Goal: Task Accomplishment & Management: Complete application form

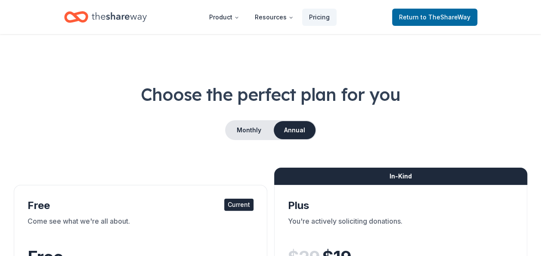
click at [116, 14] on icon "Home" at bounding box center [119, 17] width 55 height 18
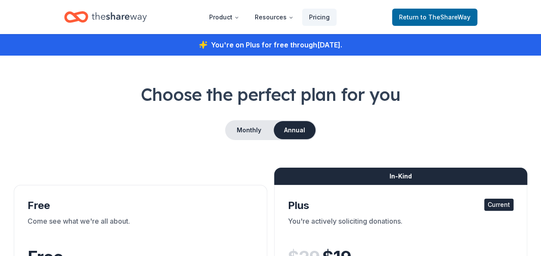
click at [92, 20] on icon "Home" at bounding box center [119, 17] width 55 height 18
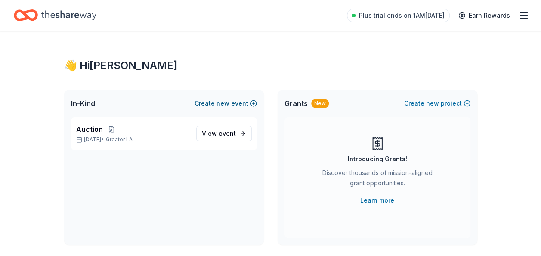
click at [217, 103] on button "Create new event" at bounding box center [226, 103] width 62 height 10
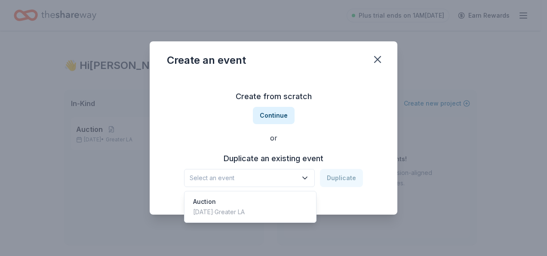
click at [258, 173] on span "Select an event" at bounding box center [244, 178] width 108 height 10
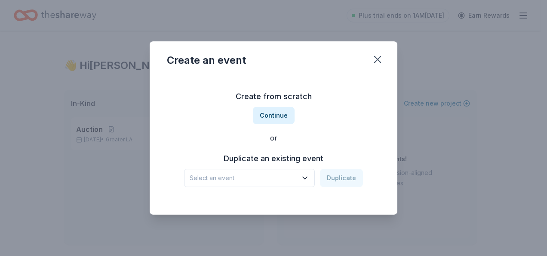
click at [255, 176] on span "Select an event" at bounding box center [244, 178] width 108 height 10
drag, startPoint x: 265, startPoint y: 116, endPoint x: 340, endPoint y: 113, distance: 74.5
click at [325, 74] on div "Create an event Create from scratch Continue or Duplicate an existing event Sel…" at bounding box center [274, 127] width 248 height 173
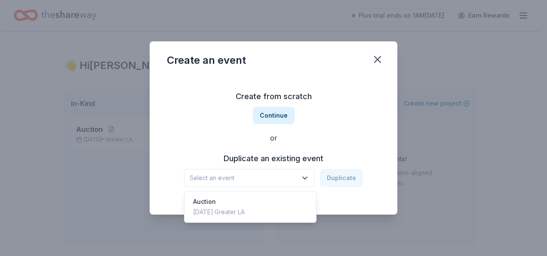
click at [267, 183] on button "Select an event" at bounding box center [249, 178] width 131 height 18
click at [245, 208] on div "Dec 15, 2025 · Greater LA" at bounding box center [219, 212] width 52 height 10
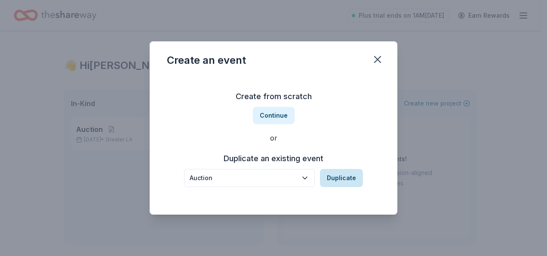
click at [335, 175] on button "Duplicate" at bounding box center [341, 178] width 43 height 18
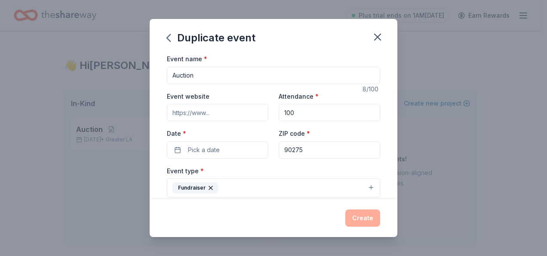
click at [220, 110] on input "Event website" at bounding box center [218, 112] width 102 height 17
click at [299, 108] on input "100" at bounding box center [330, 112] width 102 height 17
click at [231, 149] on button "Pick a date" at bounding box center [218, 149] width 102 height 17
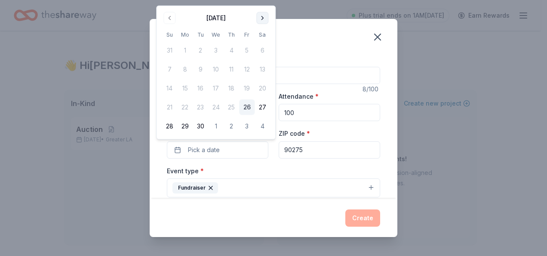
click at [260, 17] on button "Go to next month" at bounding box center [263, 18] width 12 height 12
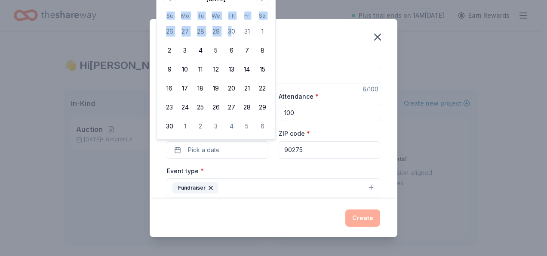
drag, startPoint x: 232, startPoint y: 5, endPoint x: 230, endPoint y: 22, distance: 17.7
click at [230, 22] on div "November 2025 Su Mo Tu We Th Fr Sa 26 27 28 29 30 31 1 2 3 4 5 6 7 8 9 10 11 12…" at bounding box center [216, 63] width 108 height 142
drag, startPoint x: 230, startPoint y: 22, endPoint x: 226, endPoint y: 5, distance: 17.9
click at [226, 5] on div "November 2025 Su Mo Tu We Th Fr Sa 26 27 28 29 30 31 1 2 3 4 5 6 7 8 9 10 11 12…" at bounding box center [216, 63] width 108 height 142
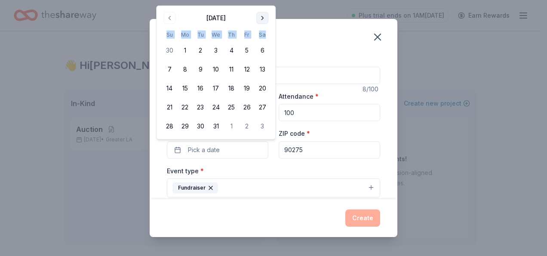
click at [266, 16] on button "Go to next month" at bounding box center [263, 18] width 12 height 12
click at [265, 16] on button "Go to next month" at bounding box center [263, 18] width 12 height 12
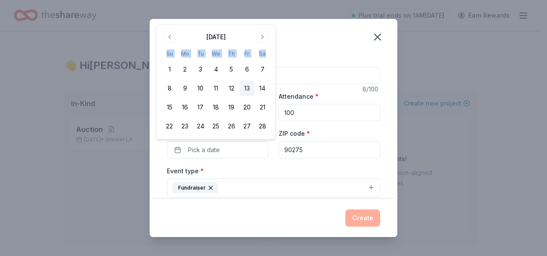
click at [245, 86] on button "13" at bounding box center [246, 87] width 15 height 15
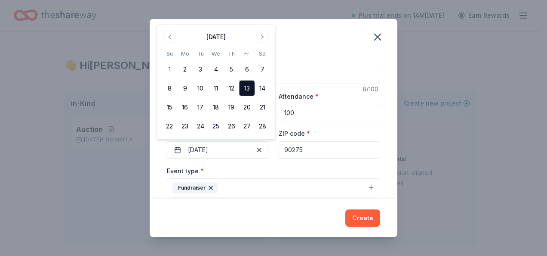
click at [330, 38] on div "Duplicate event" at bounding box center [274, 36] width 248 height 34
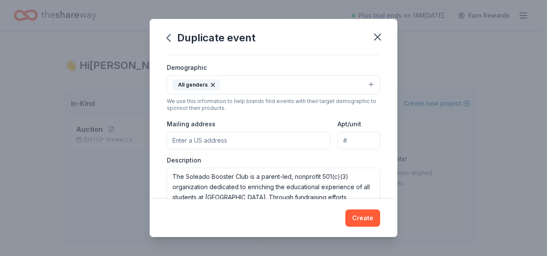
scroll to position [129, 0]
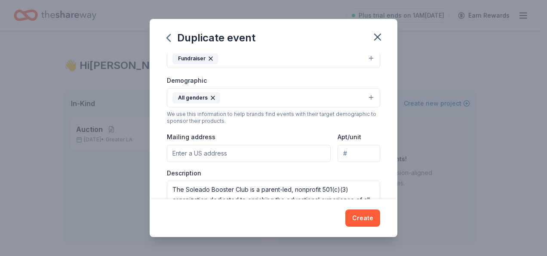
click at [229, 151] on input "Mailing address" at bounding box center [249, 153] width 164 height 17
type input "27800 LONGHILL DR"
click at [292, 134] on div "Mailing address 27800 LONGHILL DR" at bounding box center [249, 146] width 164 height 31
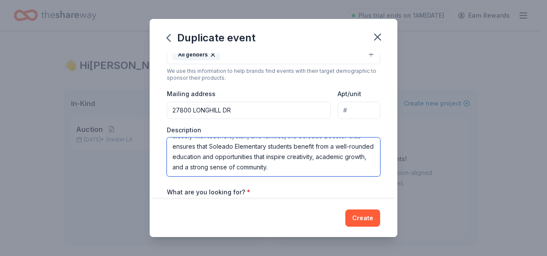
drag, startPoint x: 258, startPoint y: 142, endPoint x: 262, endPoint y: 176, distance: 34.2
click at [262, 176] on div "Event name * Auction 8 /100 Event website Attendance * 100 Date * 02/13/2026 ZI…" at bounding box center [273, 80] width 213 height 399
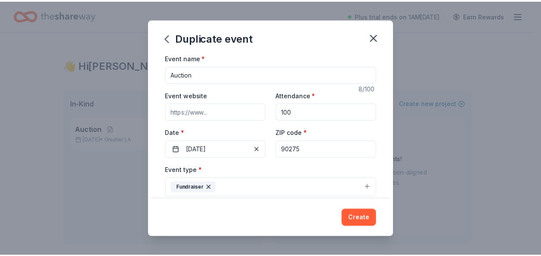
scroll to position [0, 0]
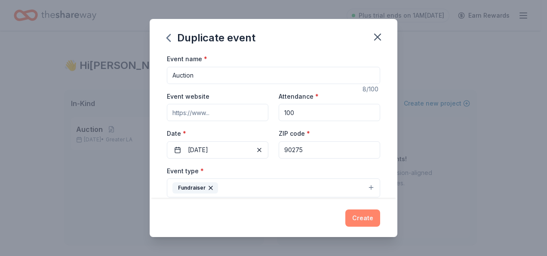
click at [357, 213] on button "Create" at bounding box center [363, 217] width 35 height 17
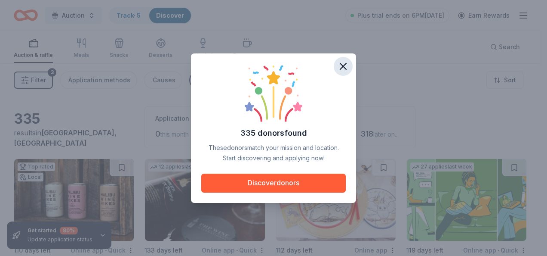
click at [343, 62] on icon "button" at bounding box center [343, 66] width 12 height 12
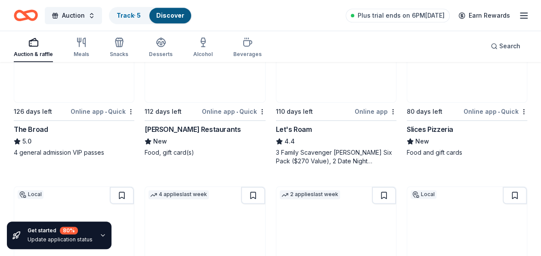
scroll to position [473, 0]
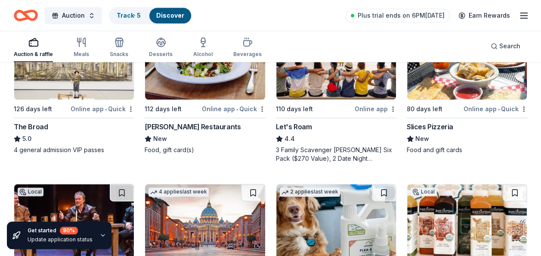
click at [201, 127] on div "Cameron Mitchell Restaurants" at bounding box center [193, 126] width 96 height 10
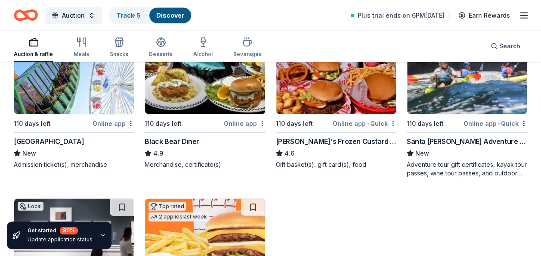
scroll to position [1116, 0]
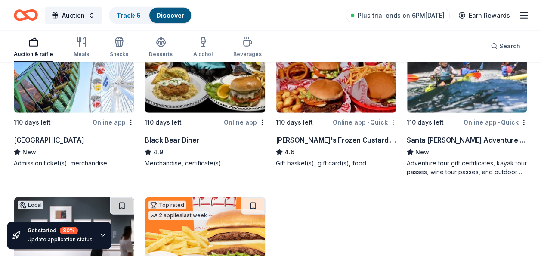
click at [182, 139] on div "Black Bear Diner" at bounding box center [172, 140] width 55 height 10
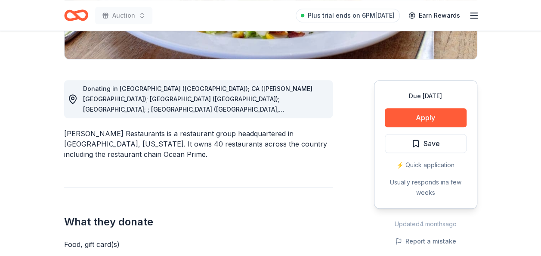
scroll to position [215, 0]
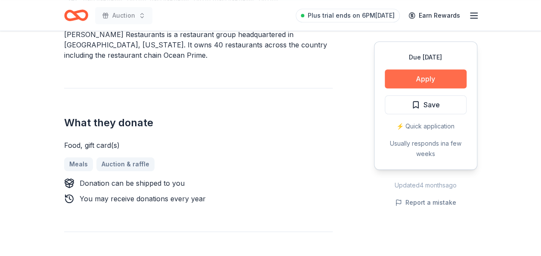
click at [403, 75] on button "Apply" at bounding box center [426, 78] width 82 height 19
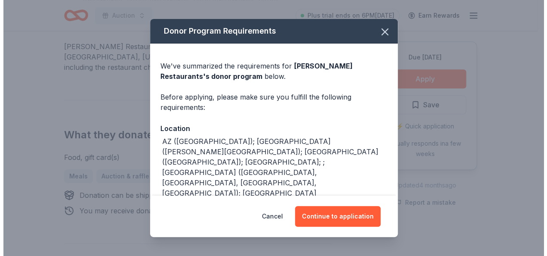
scroll to position [307, 0]
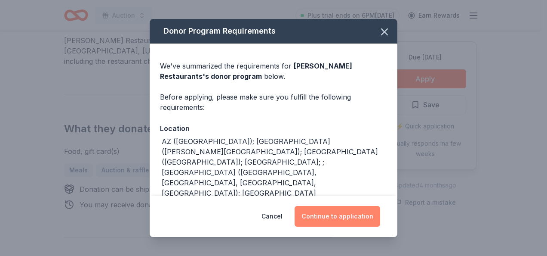
click at [325, 212] on button "Continue to application" at bounding box center [338, 216] width 86 height 21
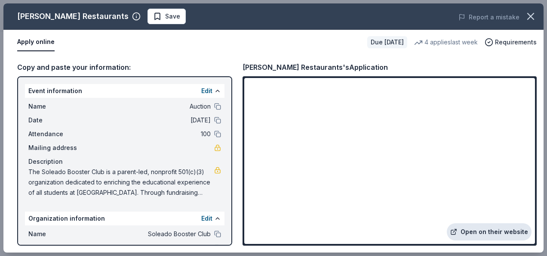
click at [500, 230] on link "Open on their website" at bounding box center [489, 231] width 85 height 17
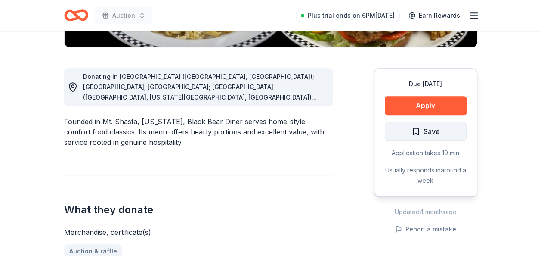
scroll to position [215, 0]
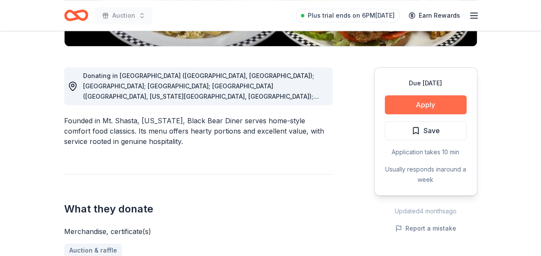
click at [431, 98] on button "Apply" at bounding box center [426, 104] width 82 height 19
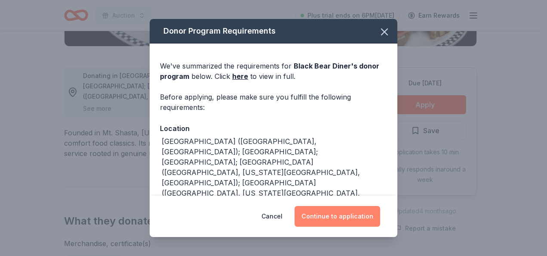
click at [343, 211] on button "Continue to application" at bounding box center [338, 216] width 86 height 21
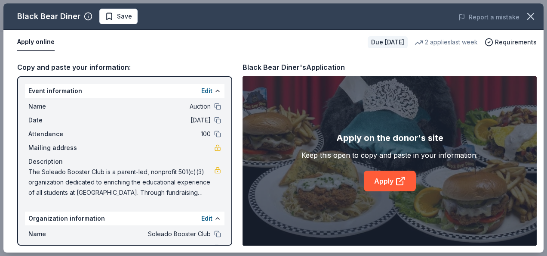
click at [373, 169] on div "Apply on the donor's site Keep this open to copy and paste in your information.…" at bounding box center [390, 161] width 176 height 60
click at [377, 178] on link "Apply" at bounding box center [390, 180] width 52 height 21
click at [107, 15] on span "Save" at bounding box center [118, 16] width 27 height 10
click at [530, 15] on icon "button" at bounding box center [531, 16] width 6 height 6
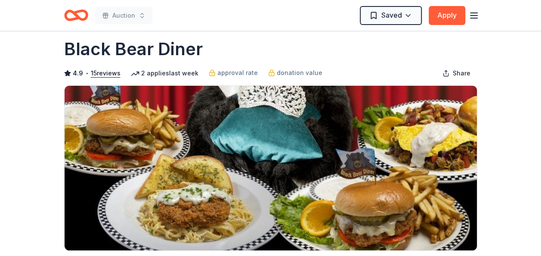
scroll to position [0, 0]
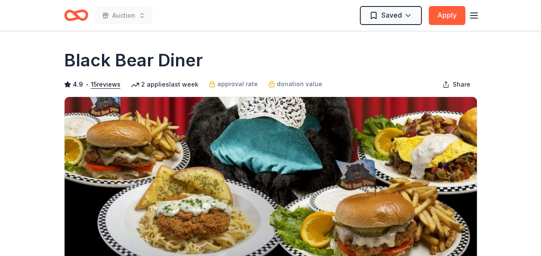
click at [477, 13] on icon "button" at bounding box center [474, 15] width 10 height 10
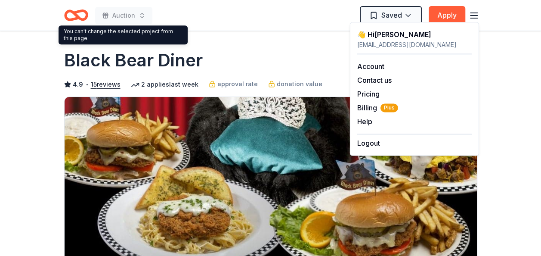
click at [71, 14] on icon "Home" at bounding box center [76, 15] width 24 height 20
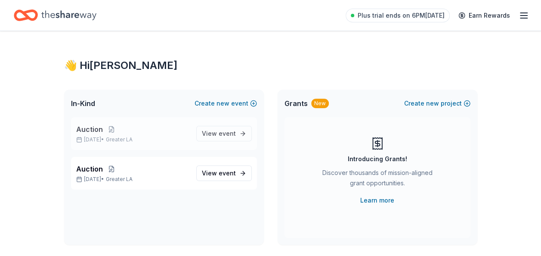
click at [90, 129] on span "Auction" at bounding box center [89, 129] width 27 height 10
click at [88, 167] on span "Auction" at bounding box center [89, 169] width 27 height 10
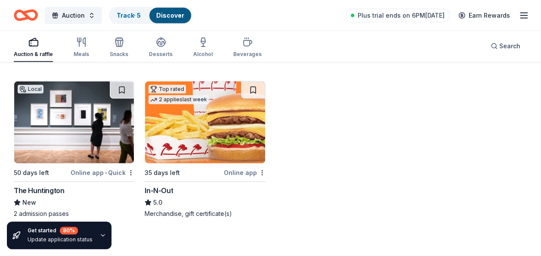
scroll to position [1261, 0]
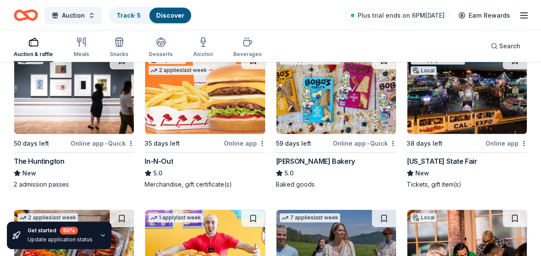
click at [35, 160] on div "The Huntington" at bounding box center [39, 161] width 50 height 10
